Goal: Transaction & Acquisition: Purchase product/service

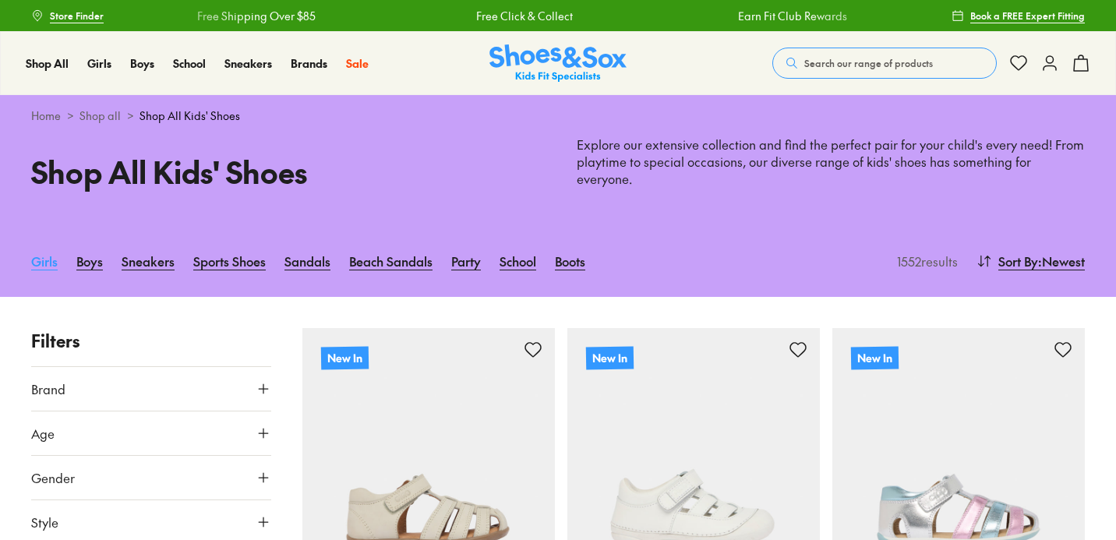
click at [40, 253] on link "Girls" at bounding box center [44, 261] width 27 height 34
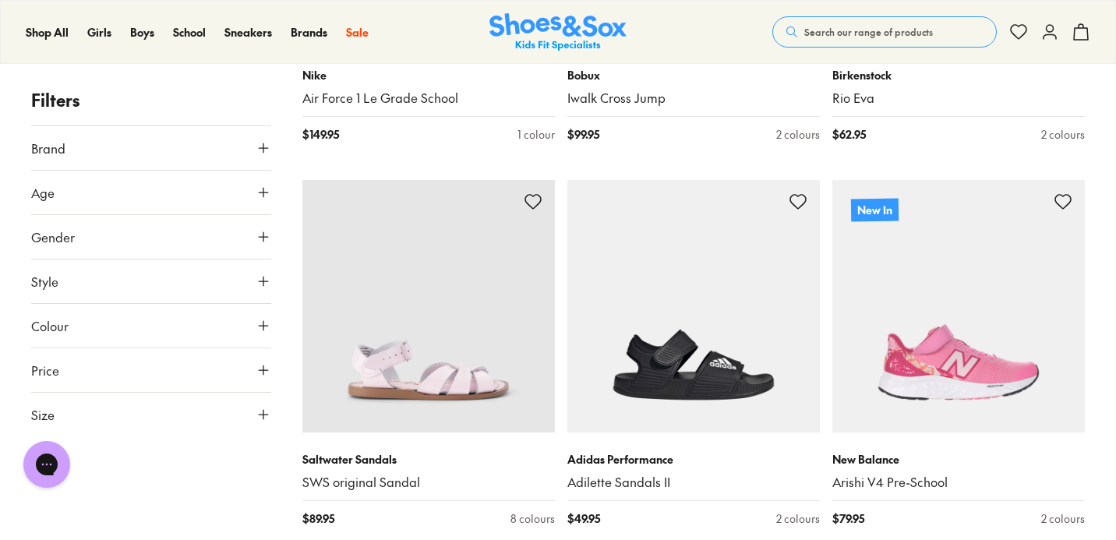
scroll to position [2236, 0]
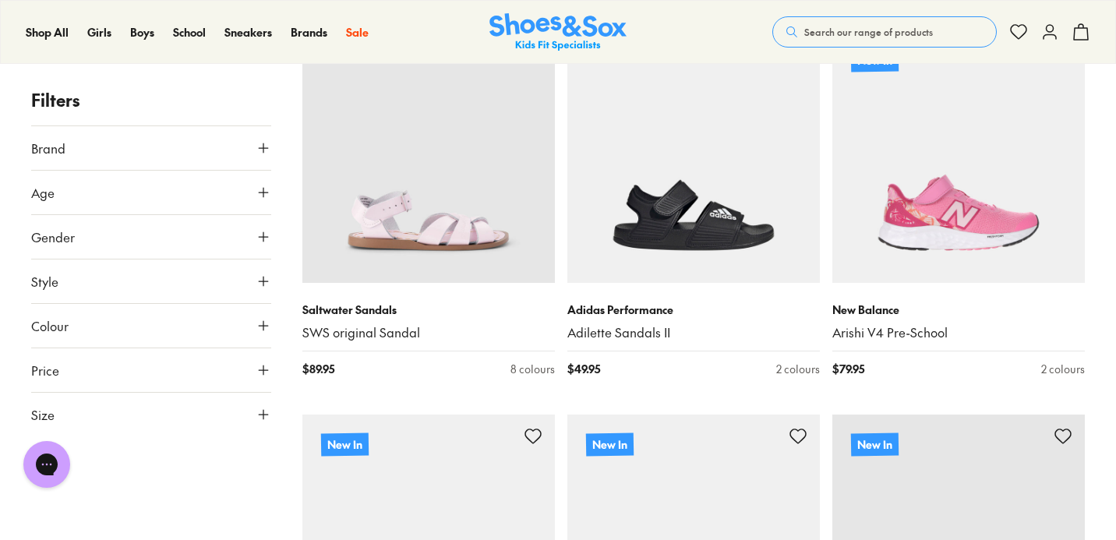
click at [97, 293] on button "Style" at bounding box center [151, 282] width 240 height 44
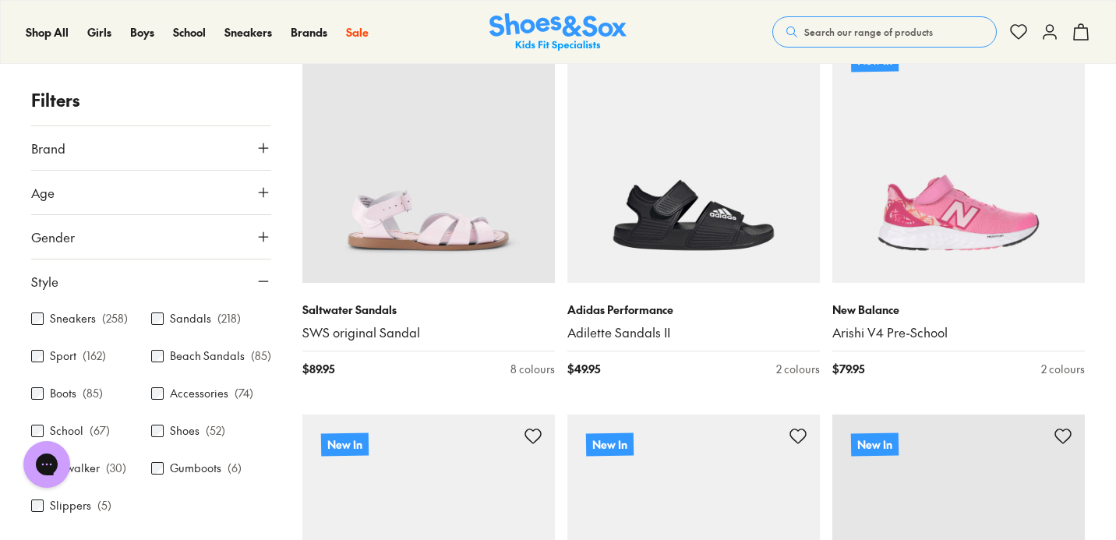
scroll to position [6, 0]
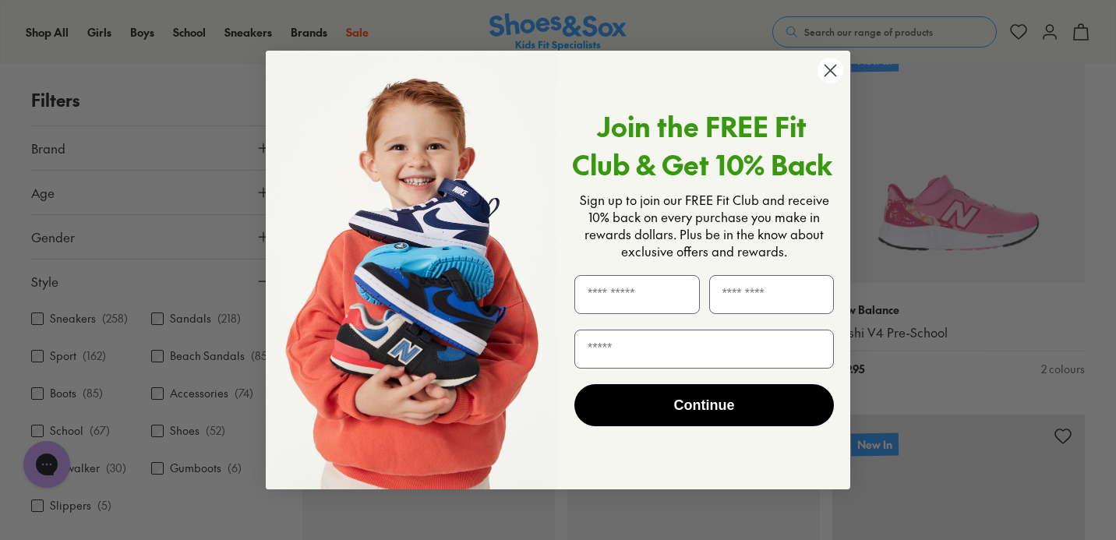
click at [824, 69] on circle "Close dialog" at bounding box center [831, 71] width 26 height 26
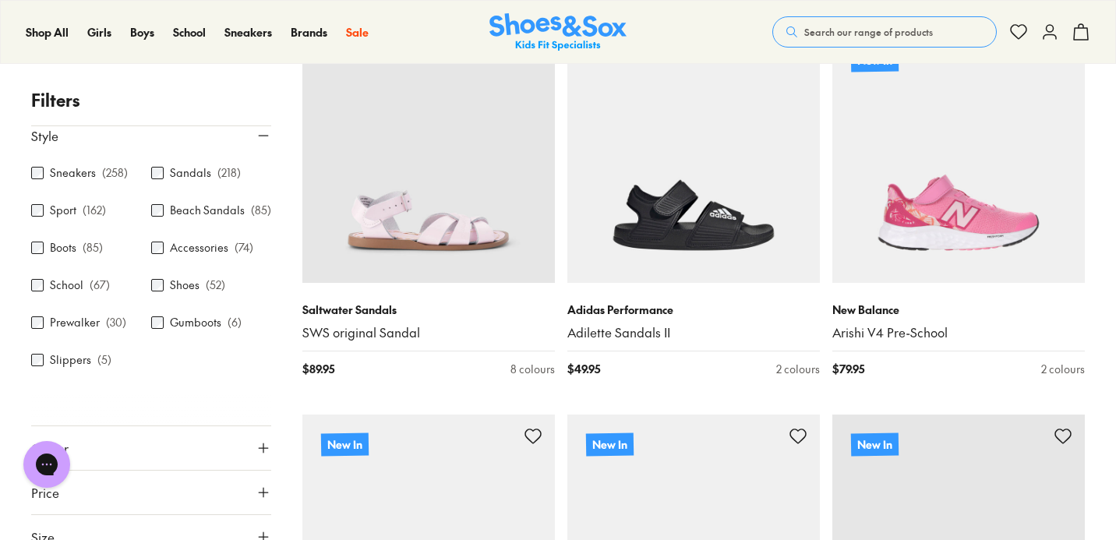
scroll to position [148, 0]
click at [67, 254] on label "Boots" at bounding box center [63, 246] width 27 height 16
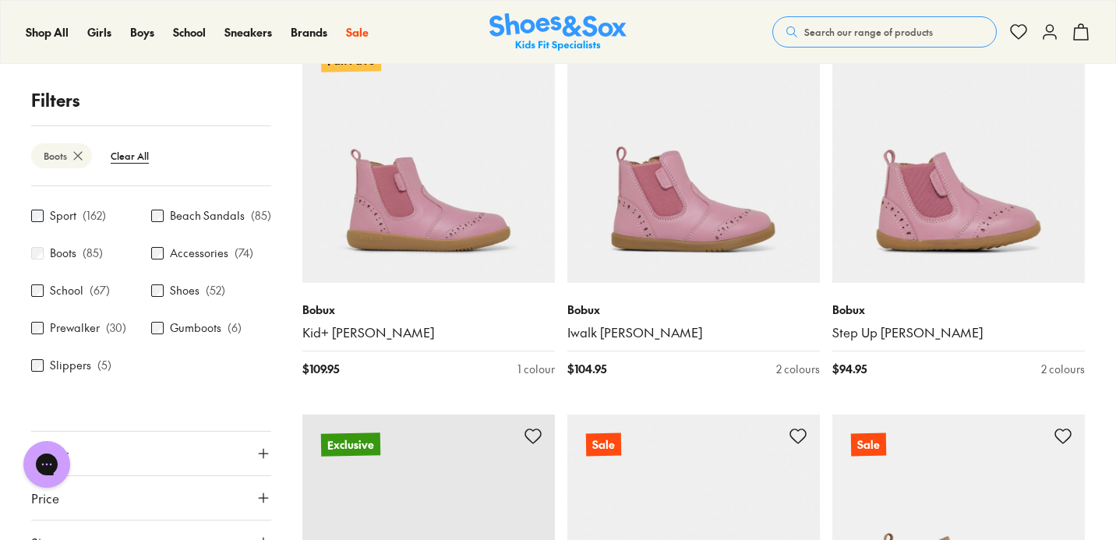
scroll to position [256, 0]
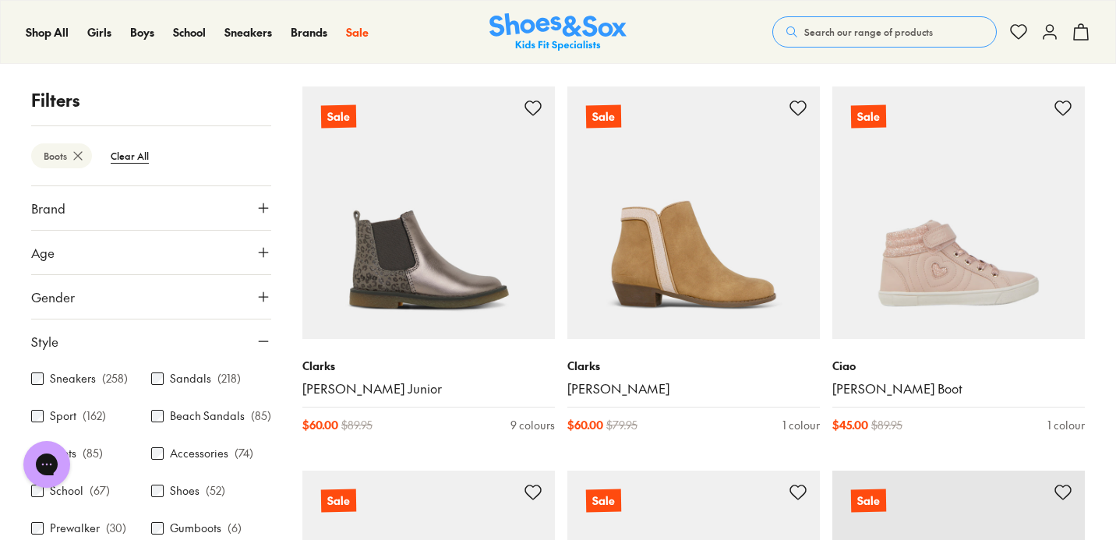
scroll to position [6, 0]
click at [57, 372] on label "Sneakers" at bounding box center [73, 379] width 46 height 16
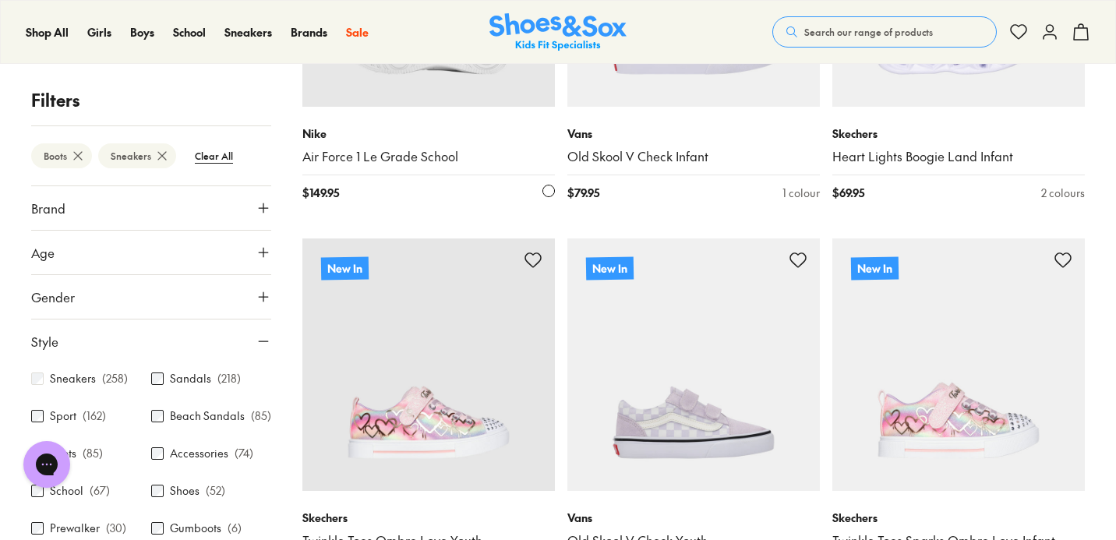
scroll to position [710, 0]
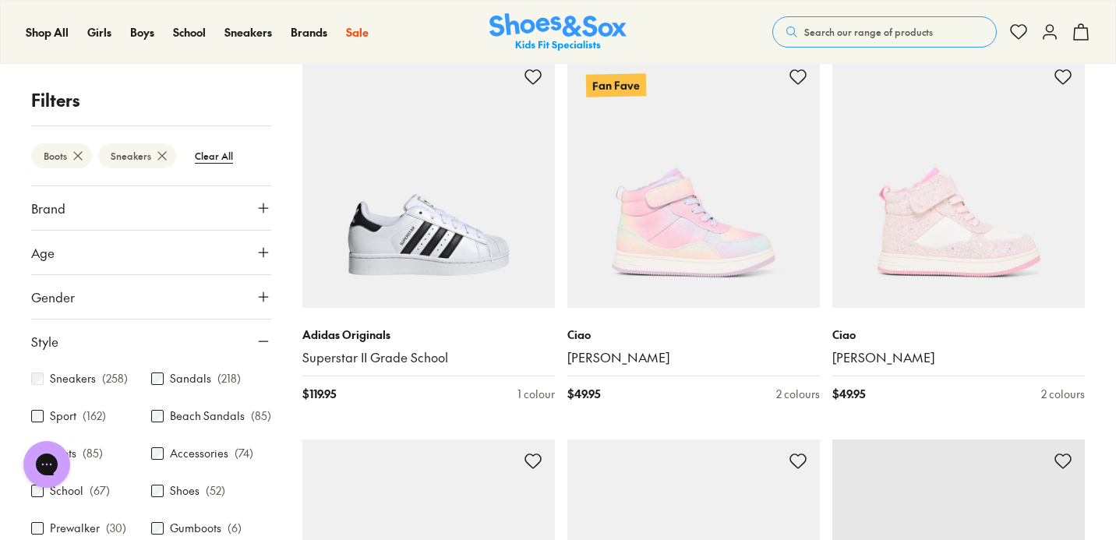
scroll to position [10045, 0]
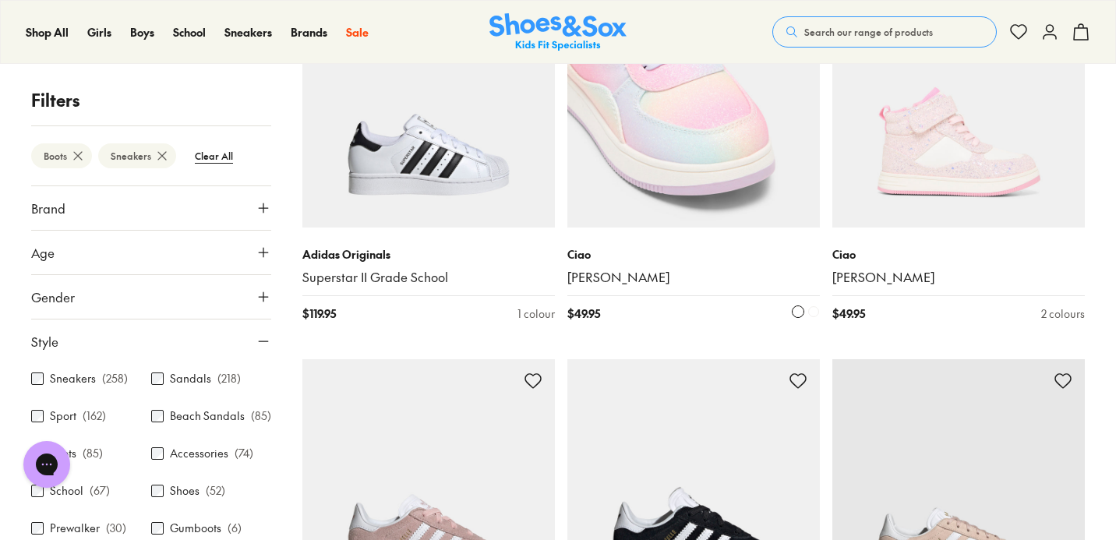
click at [666, 138] on img at bounding box center [694, 101] width 253 height 253
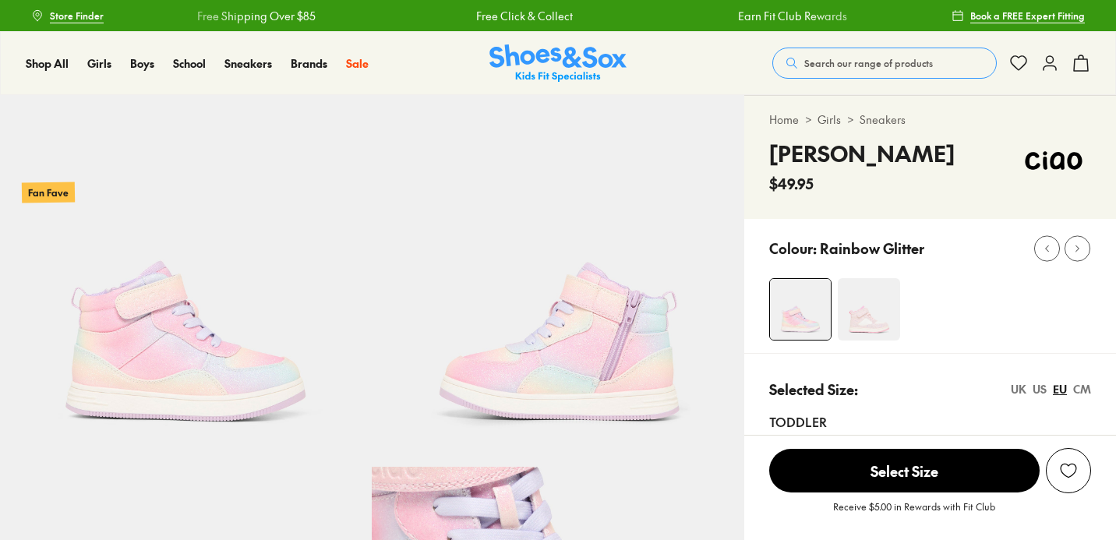
click at [894, 314] on img at bounding box center [869, 309] width 62 height 62
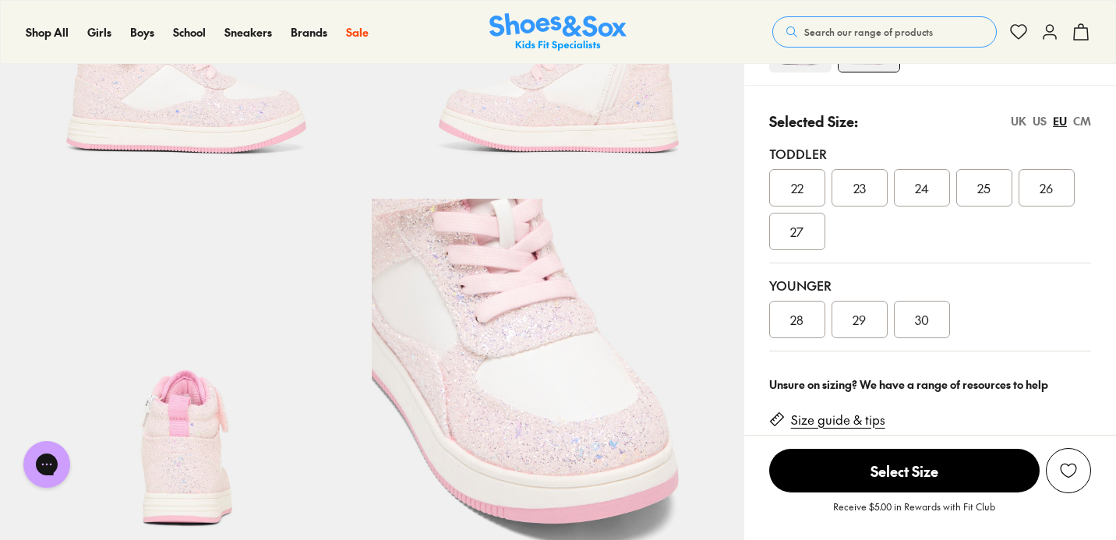
select select "*"
click at [1060, 189] on div "26" at bounding box center [1047, 187] width 56 height 37
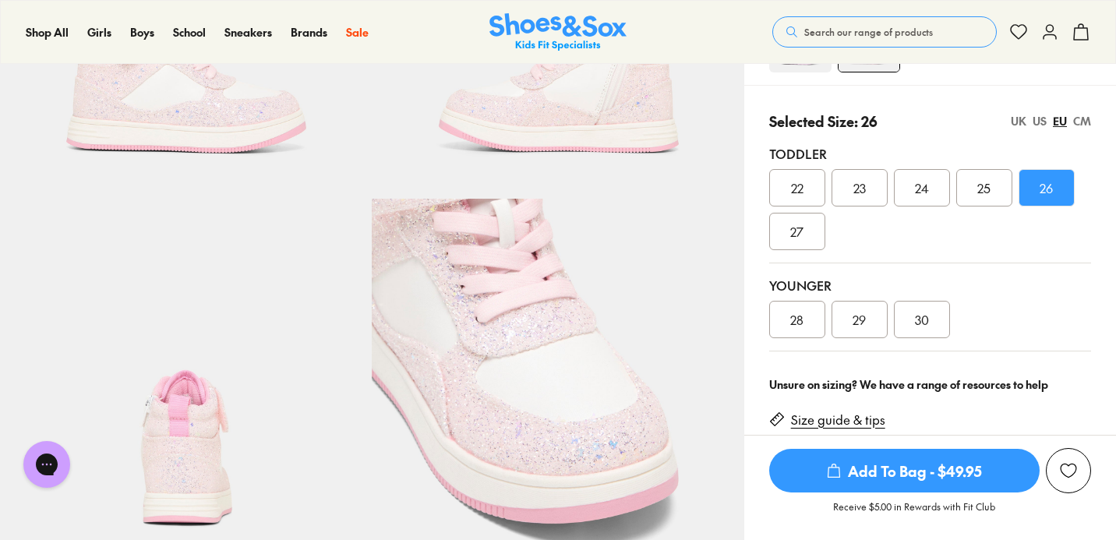
click at [1043, 121] on div "US" at bounding box center [1040, 121] width 14 height 16
